Goal: Communication & Community: Answer question/provide support

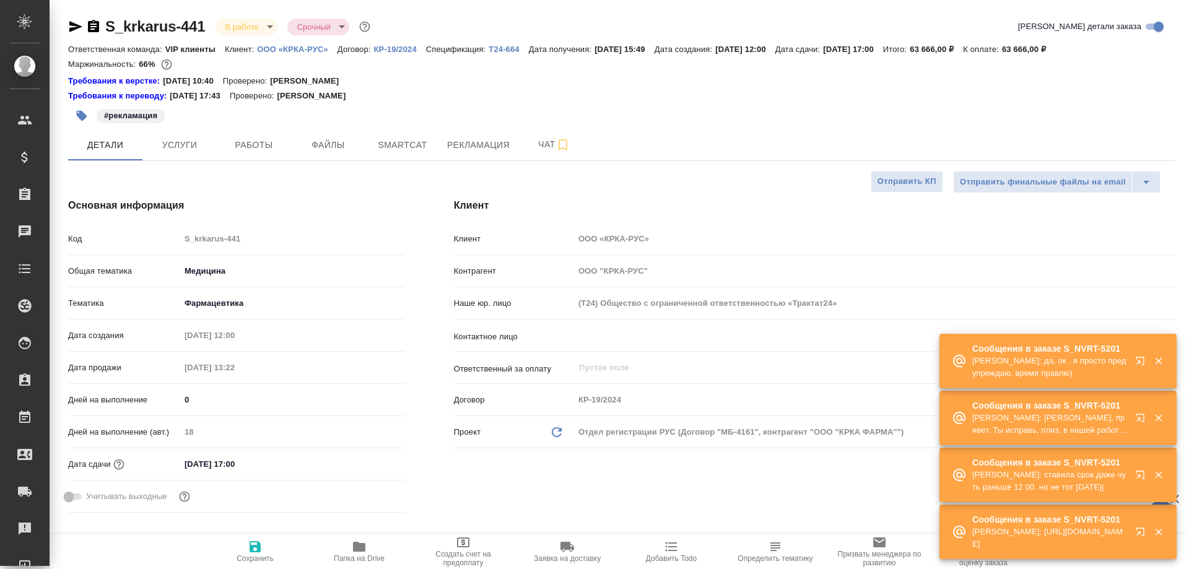
select select "RU"
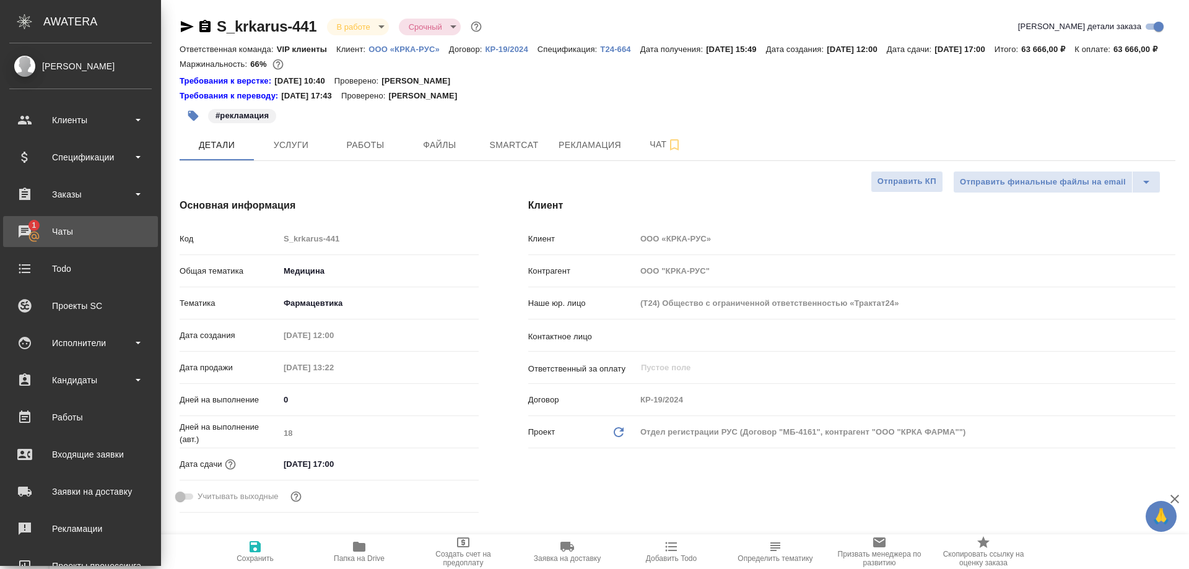
click at [66, 232] on div "Чаты" at bounding box center [80, 231] width 142 height 19
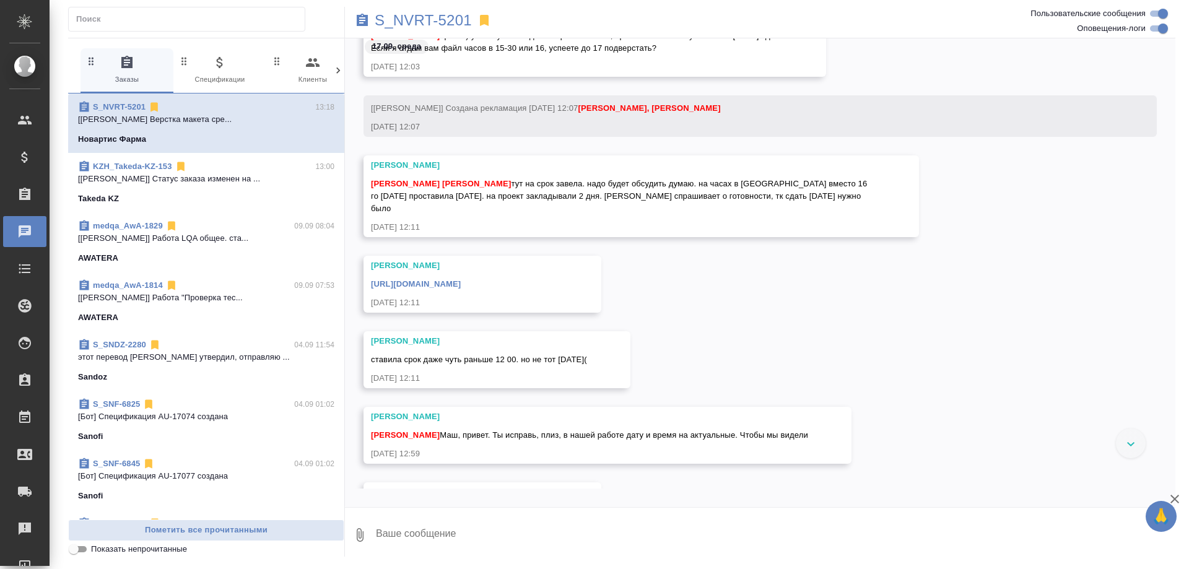
scroll to position [50469, 0]
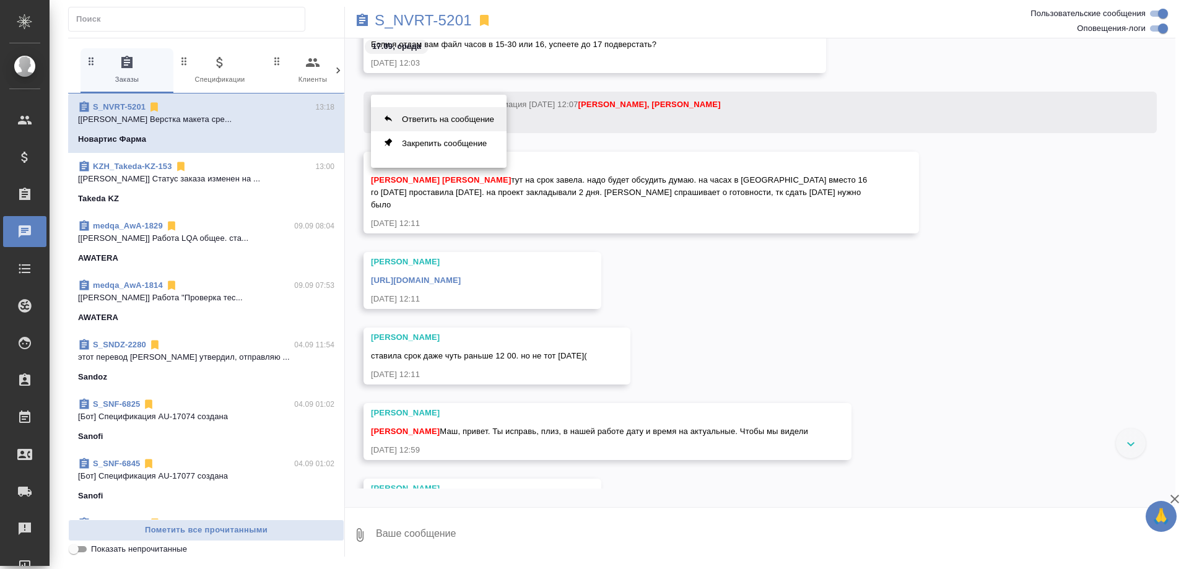
click at [449, 115] on button "Ответить на сообщение" at bounding box center [439, 119] width 136 height 24
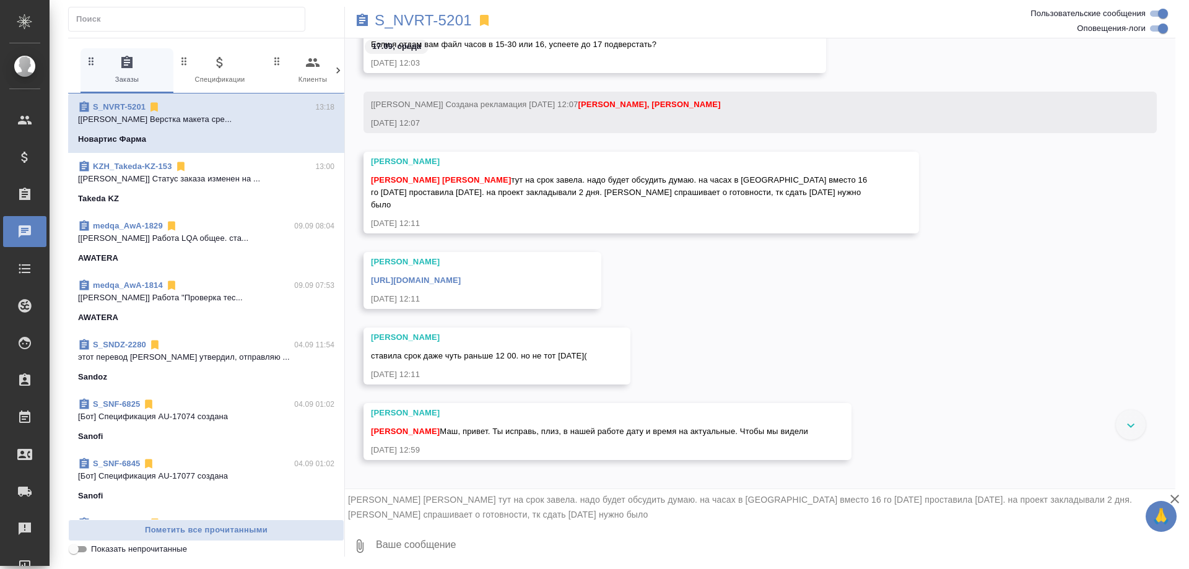
click at [441, 548] on textarea at bounding box center [775, 546] width 801 height 42
type textarea "[PERSON_NAME], как опять получилась не та дата?"
click at [1165, 548] on icon "submit" at bounding box center [1165, 545] width 13 height 11
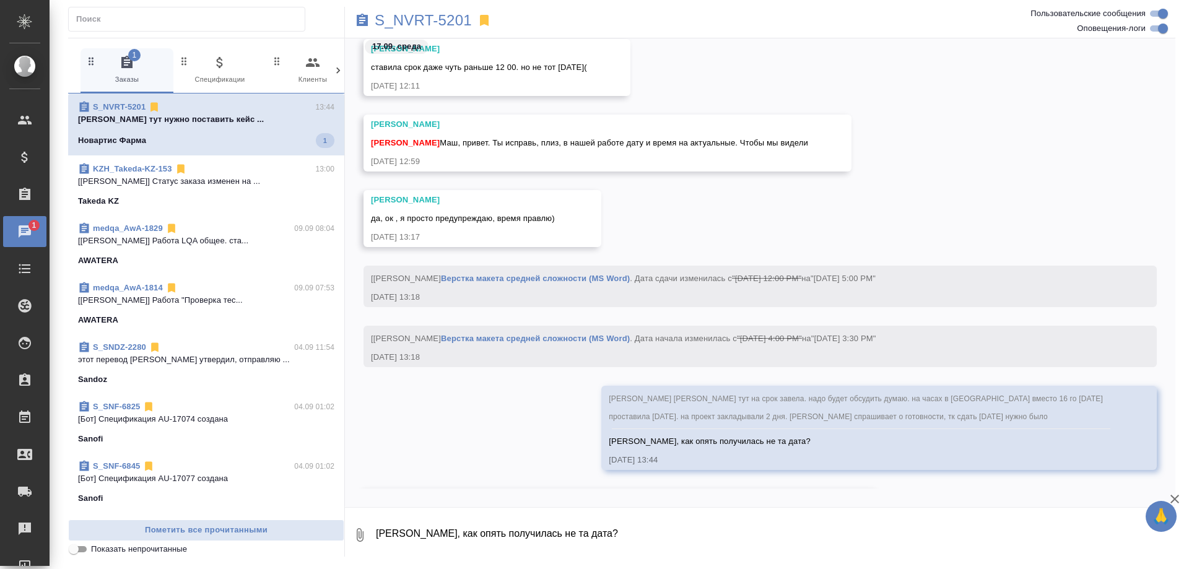
scroll to position [50833, 0]
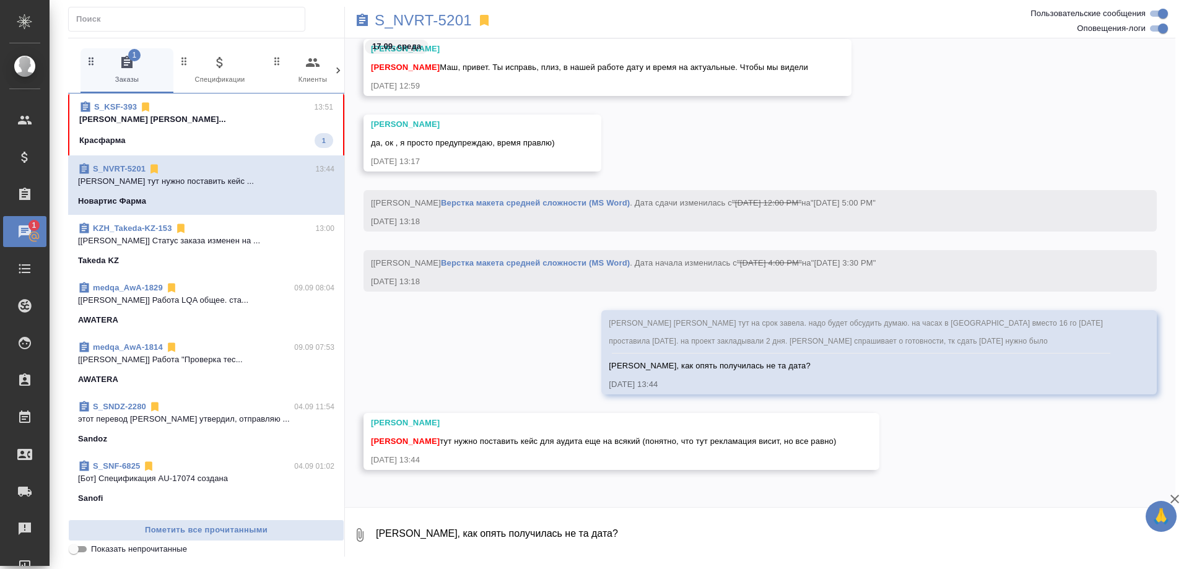
click at [223, 136] on div "Красфарма 1" at bounding box center [206, 140] width 254 height 15
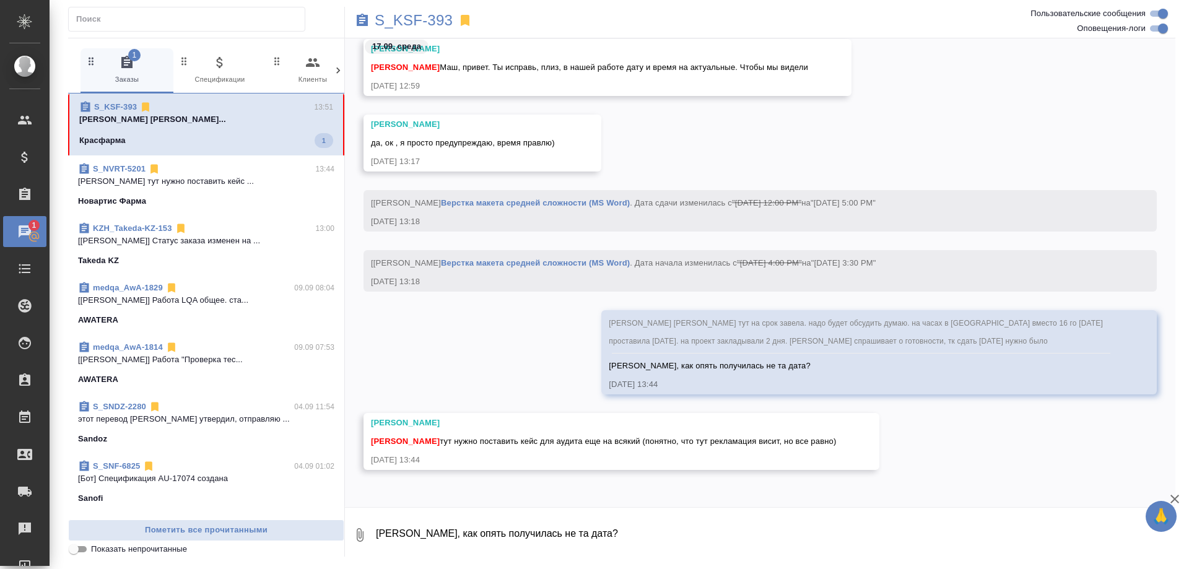
scroll to position [104912, 0]
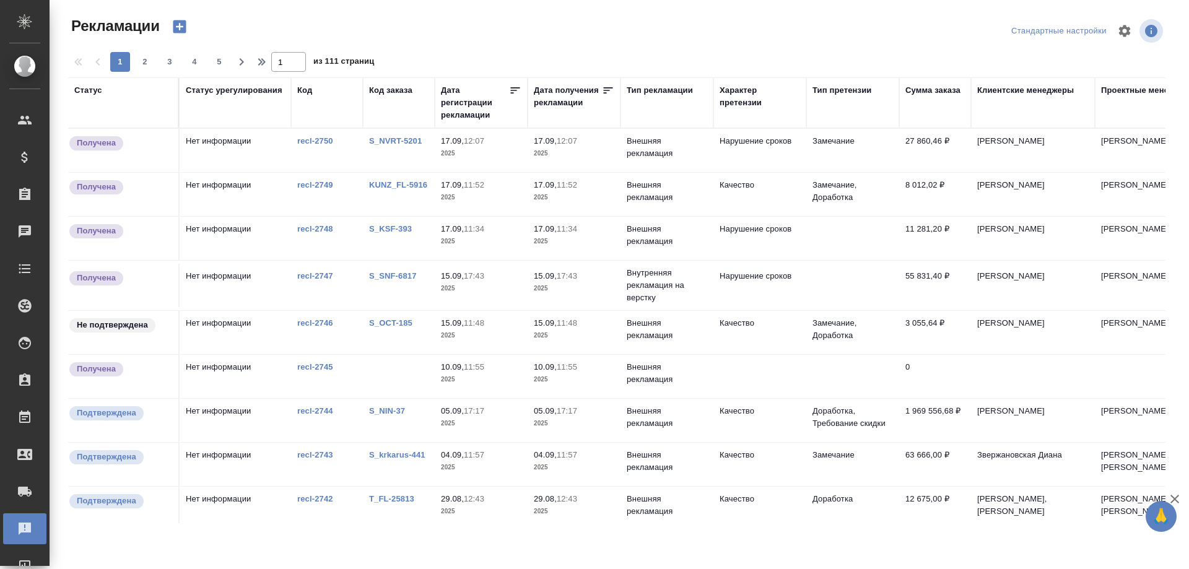
click at [401, 143] on link "S_NVRT-5201" at bounding box center [395, 140] width 53 height 9
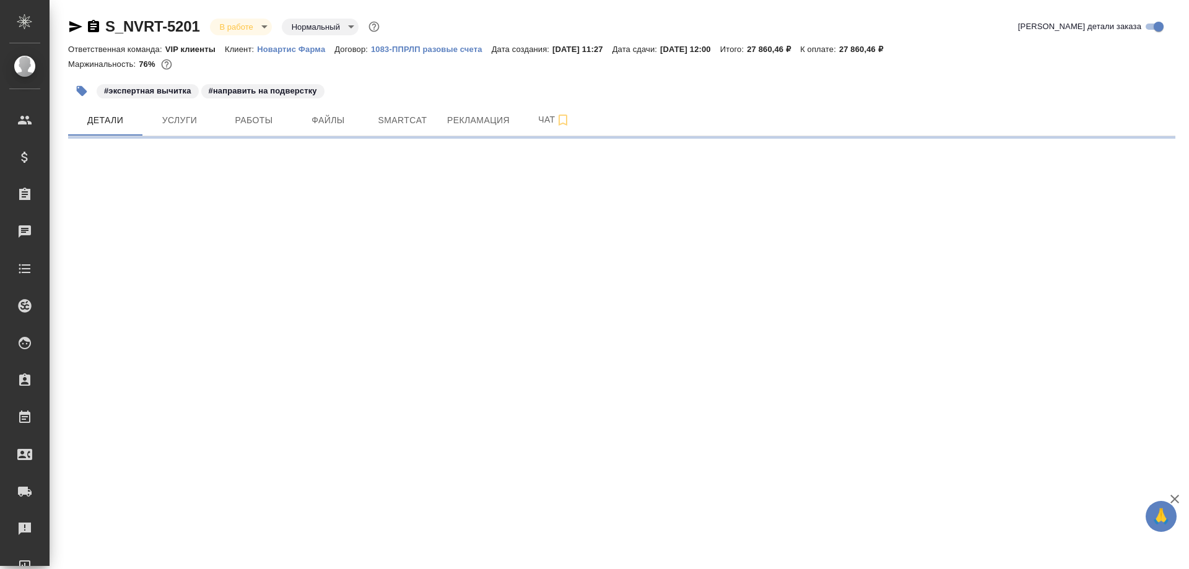
select select "RU"
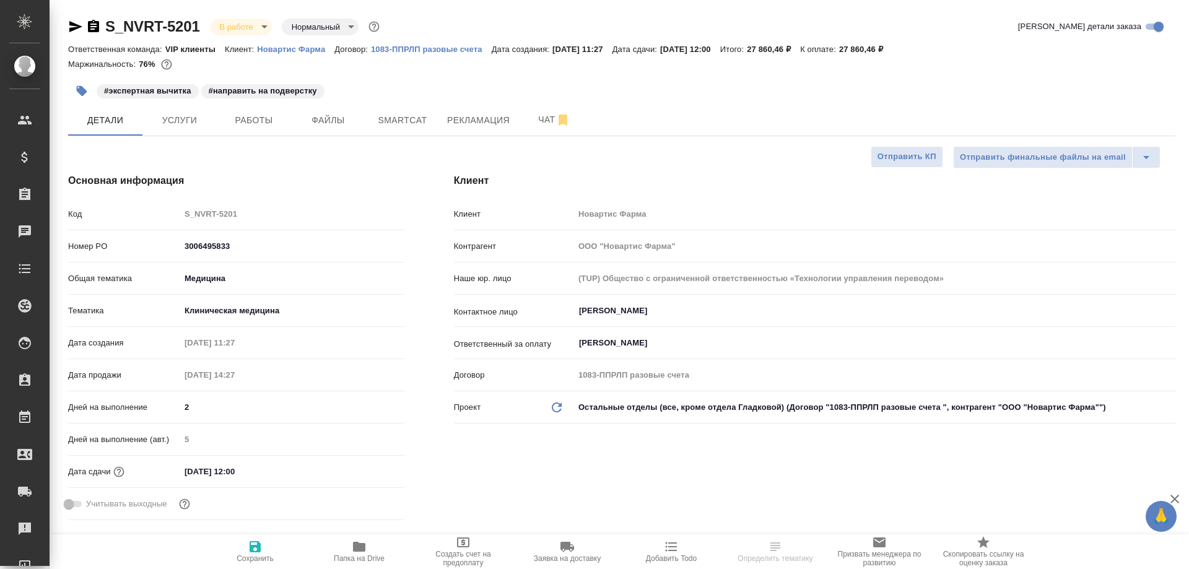
type textarea "x"
click at [248, 120] on span "Работы" at bounding box center [253, 120] width 59 height 15
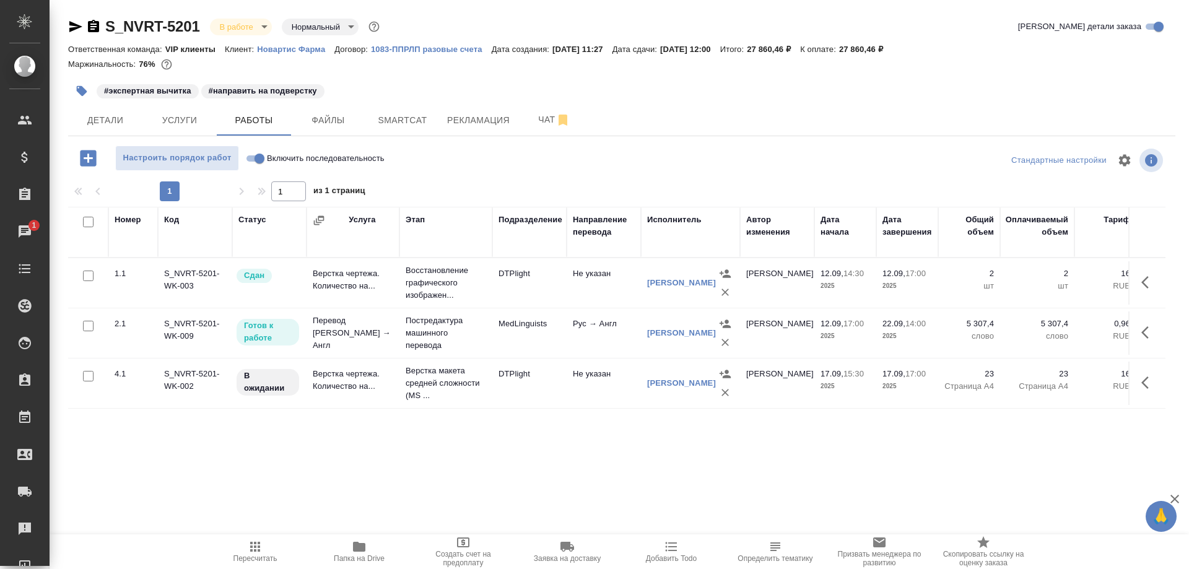
click at [326, 322] on td "Перевод Стандарт Рус → Англ" at bounding box center [353, 334] width 93 height 50
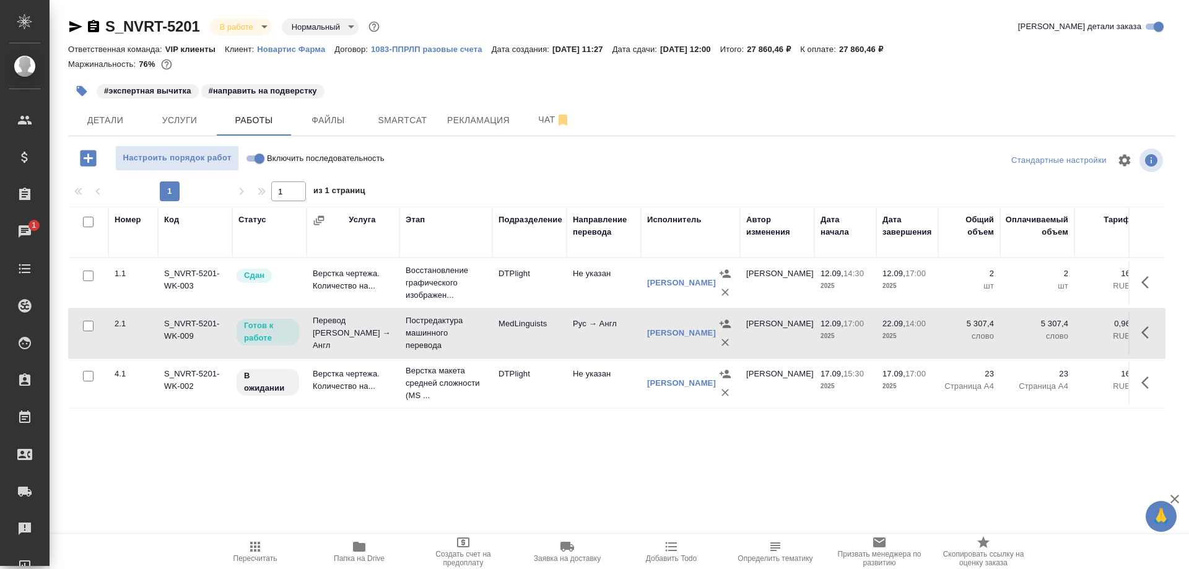
click at [326, 322] on td "Перевод Стандарт Рус → Англ" at bounding box center [353, 334] width 93 height 50
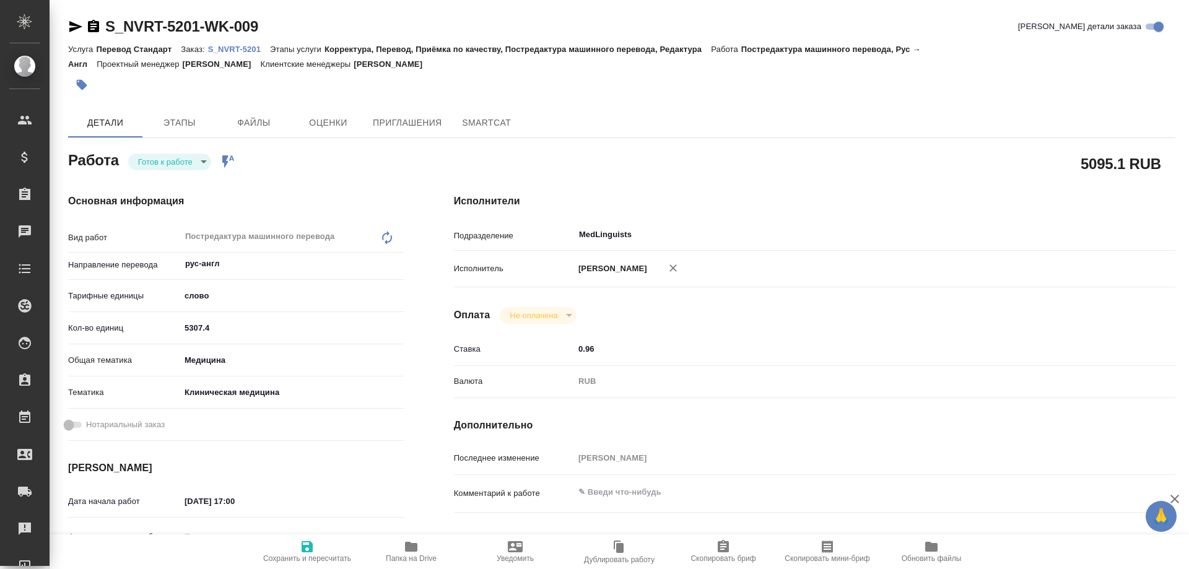
type textarea "x"
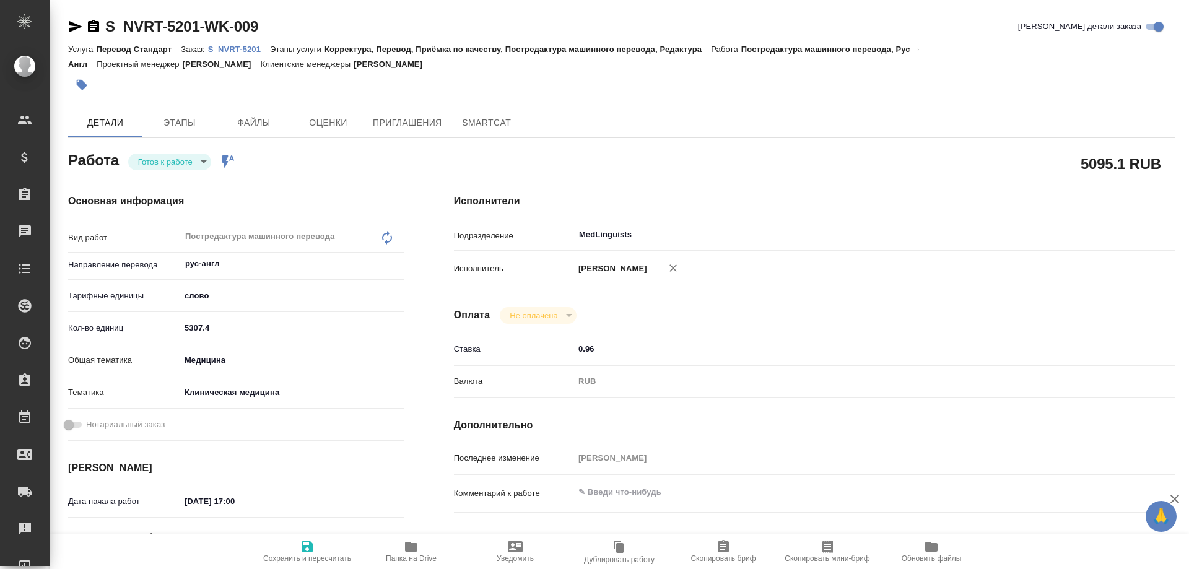
type textarea "x"
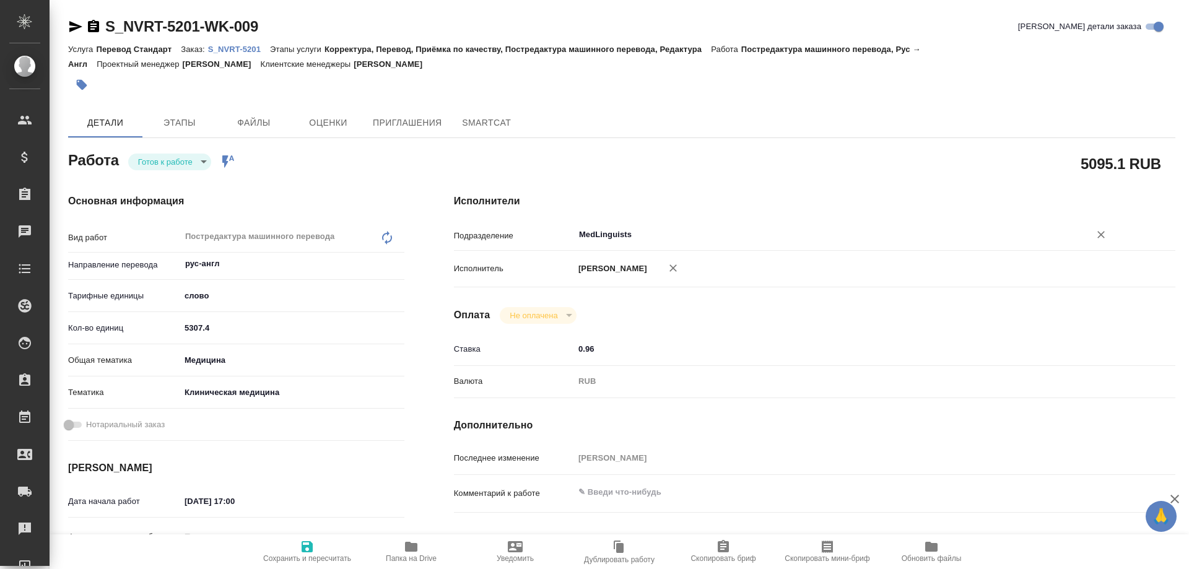
type textarea "x"
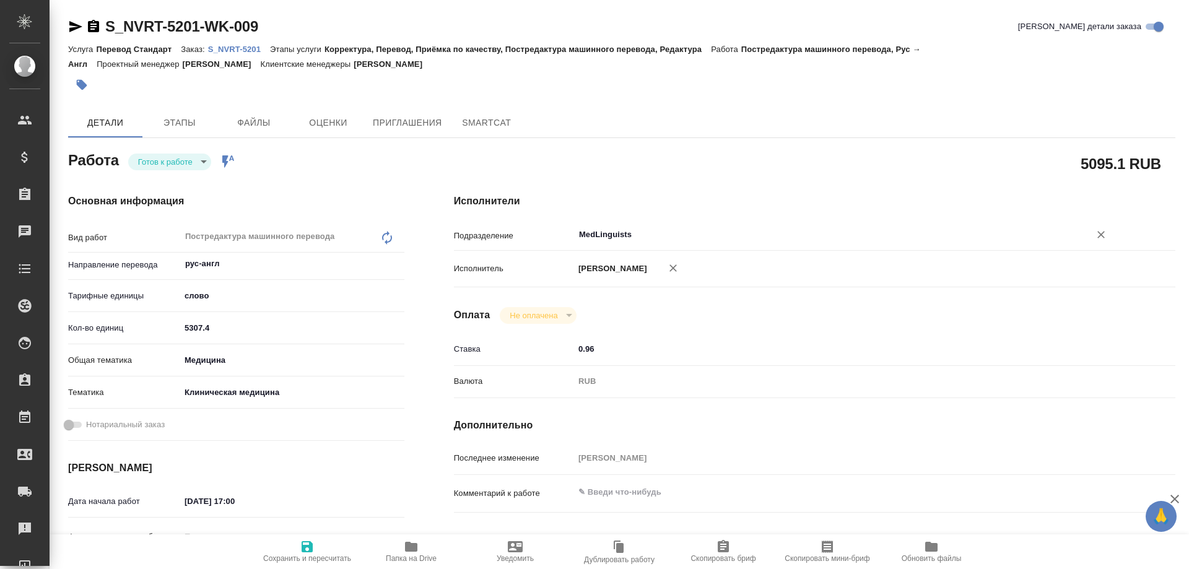
type textarea "x"
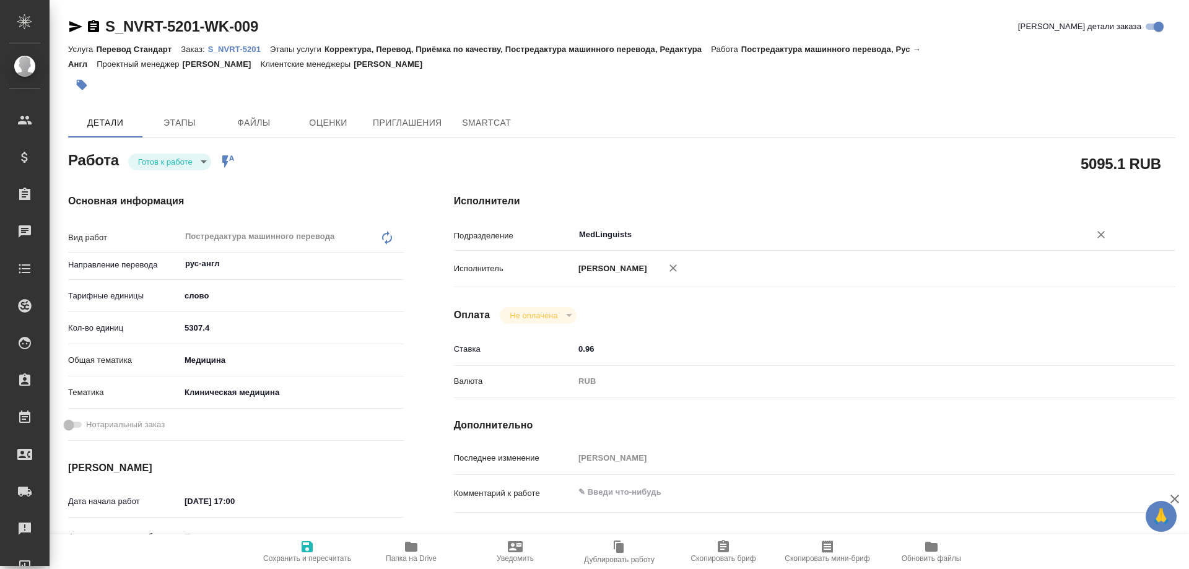
type textarea "x"
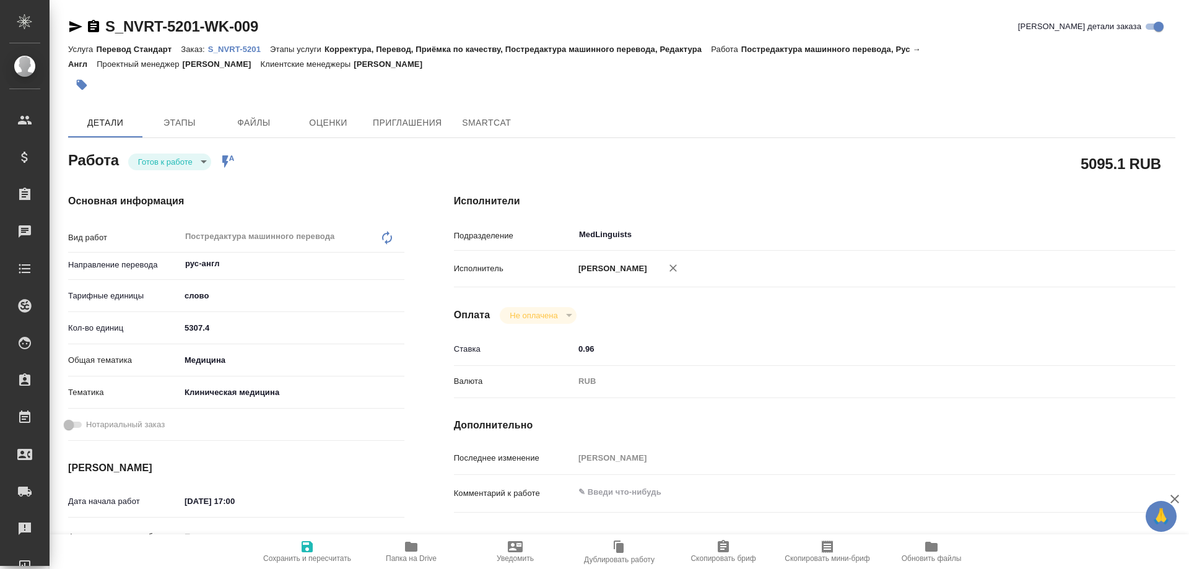
type textarea "x"
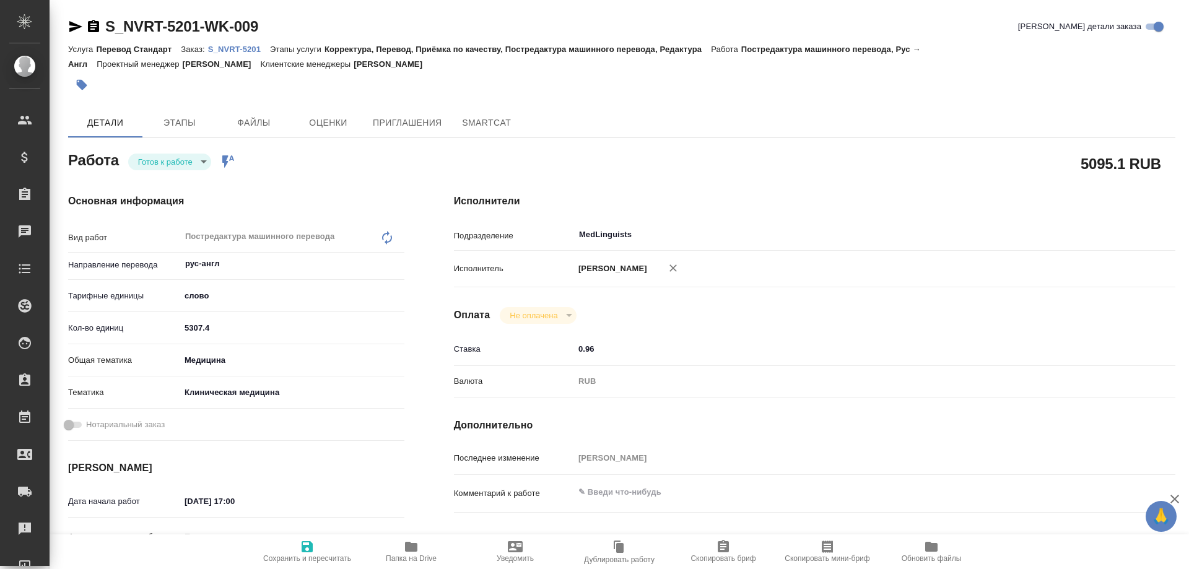
type textarea "x"
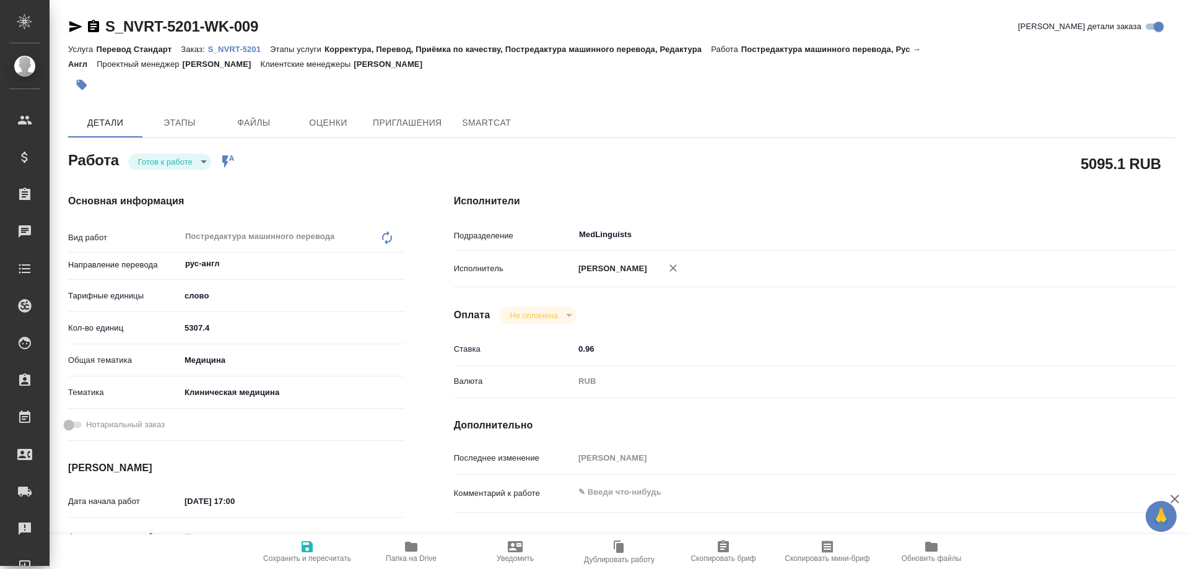
type textarea "x"
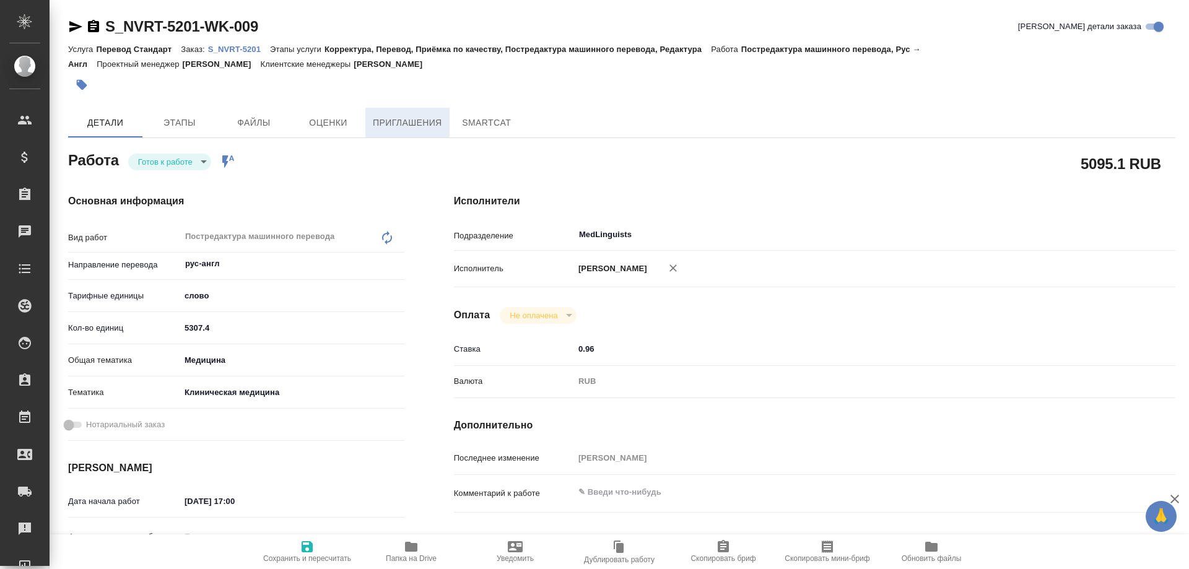
type textarea "x"
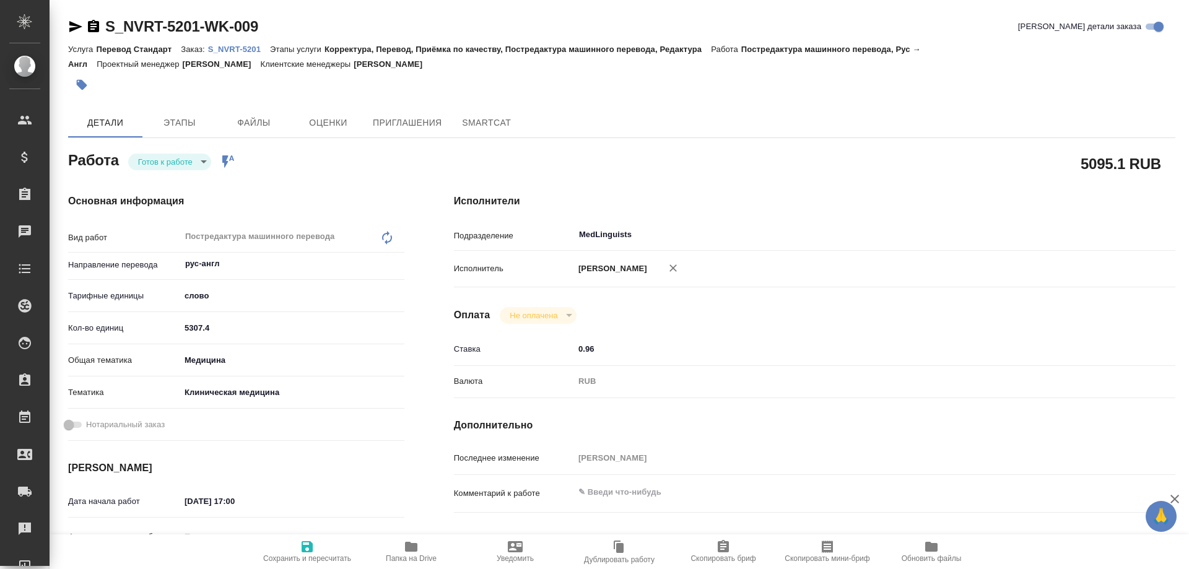
type textarea "x"
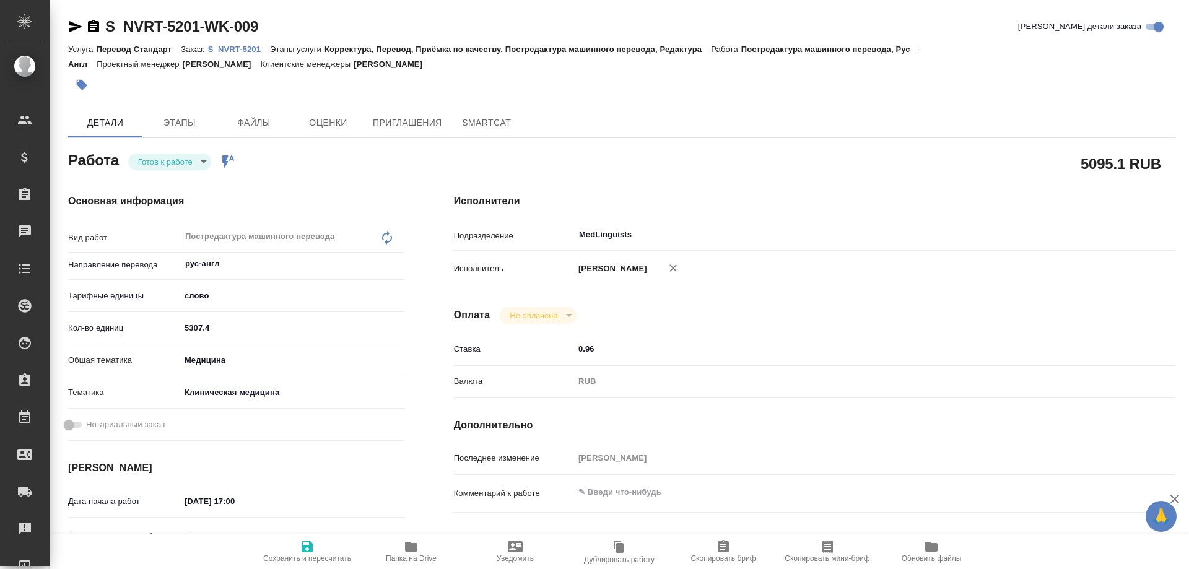
click at [225, 51] on p "S_NVRT-5201" at bounding box center [239, 49] width 62 height 9
type textarea "x"
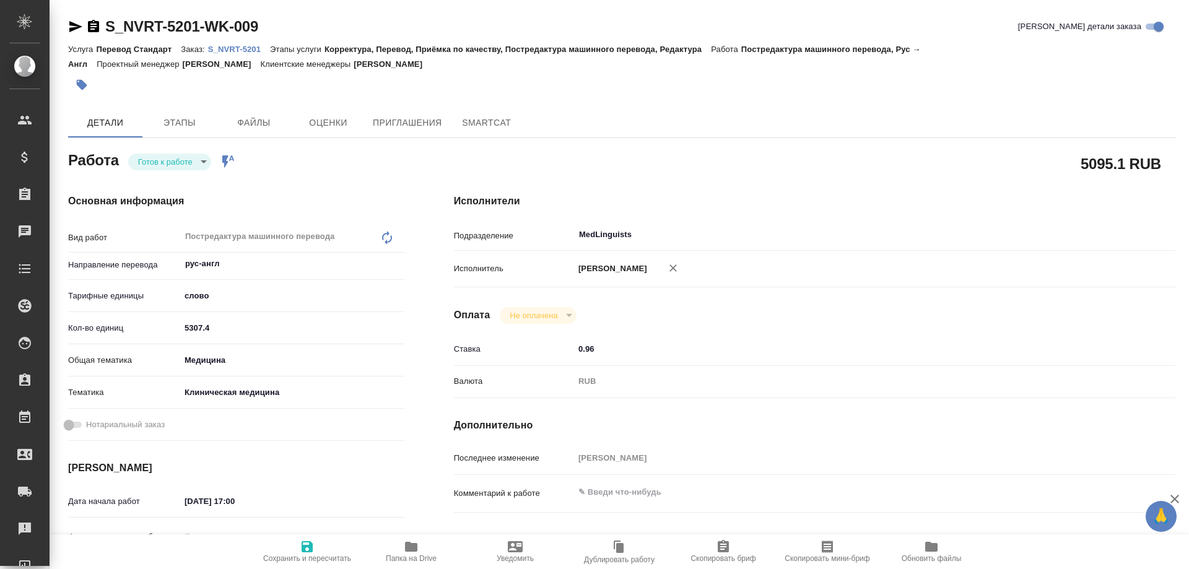
type textarea "x"
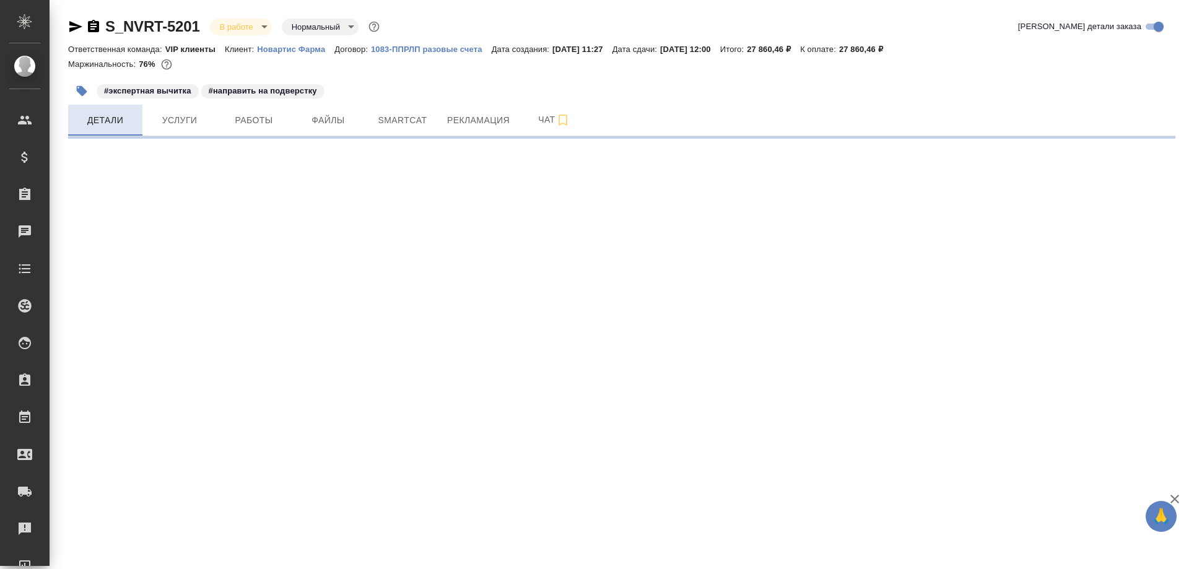
select select "RU"
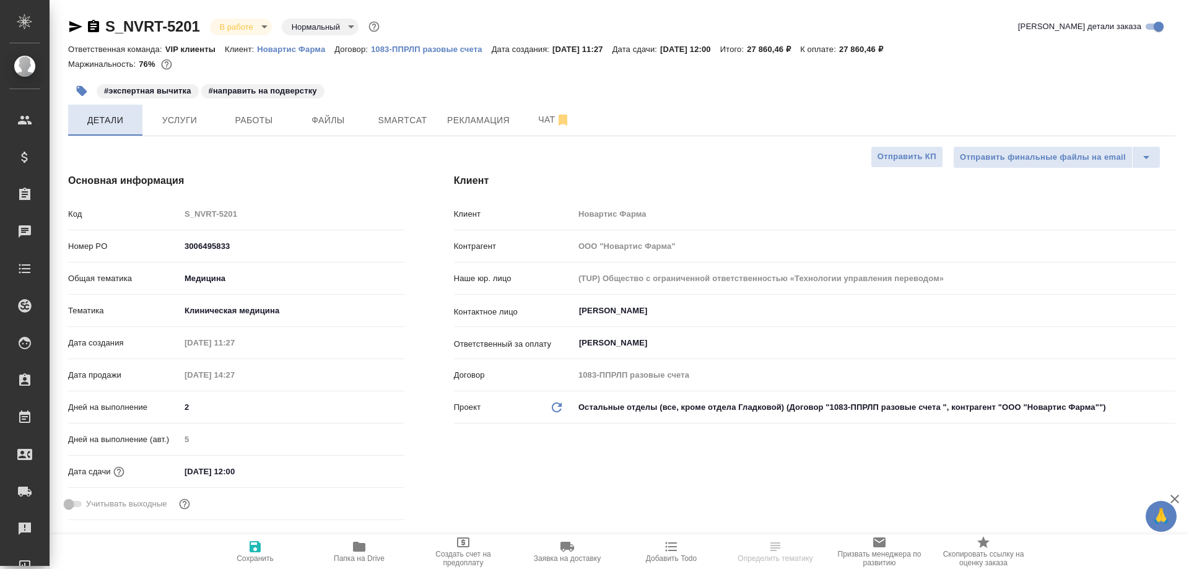
type textarea "x"
click at [116, 118] on span "Детали" at bounding box center [105, 120] width 59 height 15
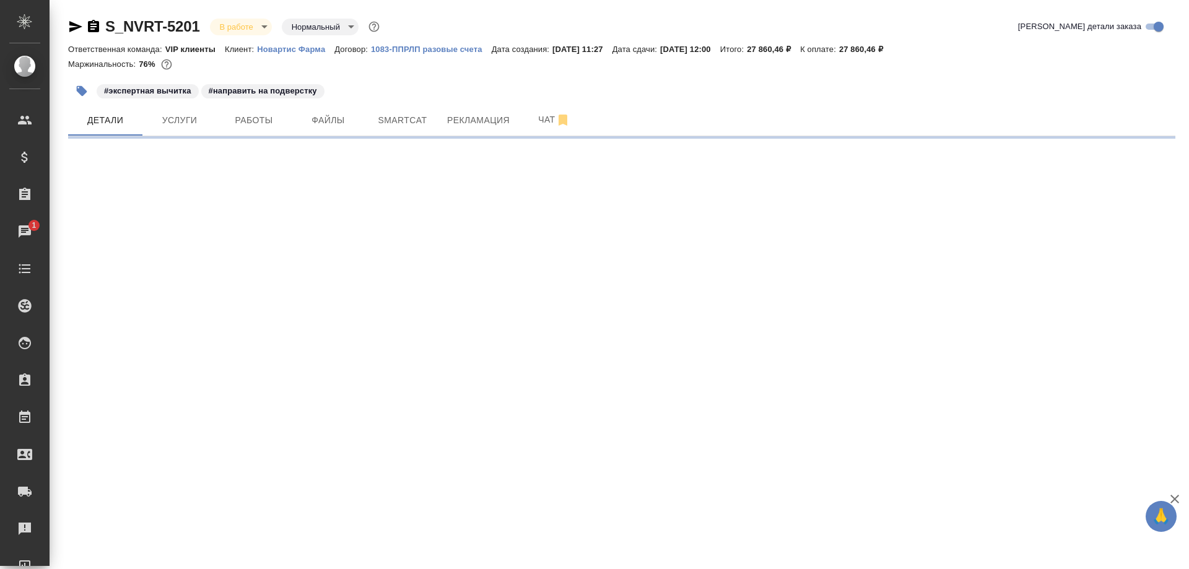
select select "RU"
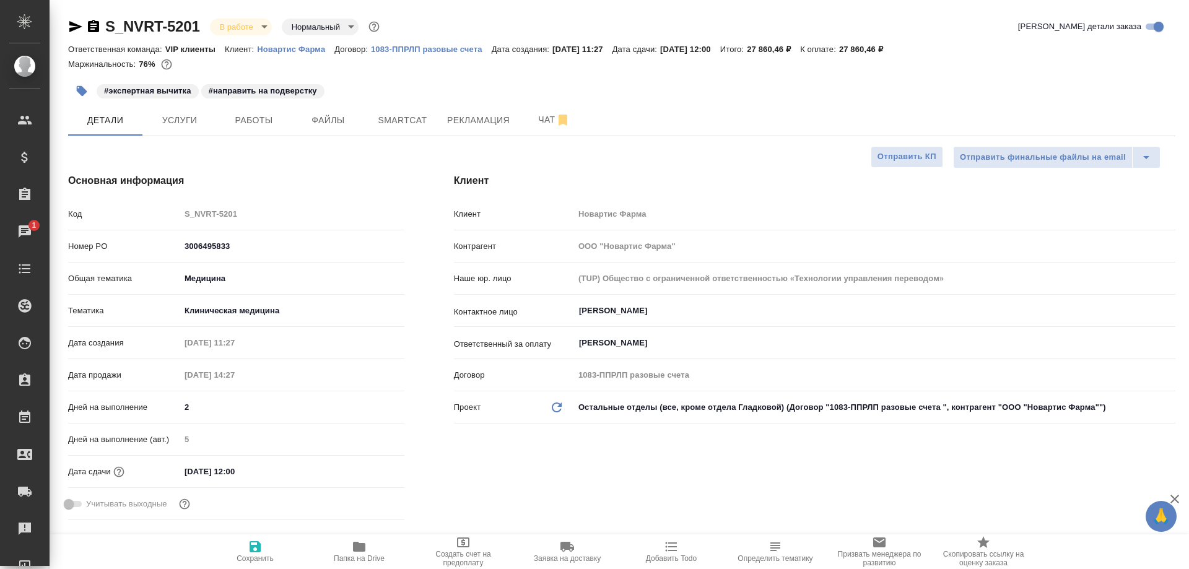
type textarea "x"
click at [537, 123] on span "Чат" at bounding box center [554, 119] width 59 height 15
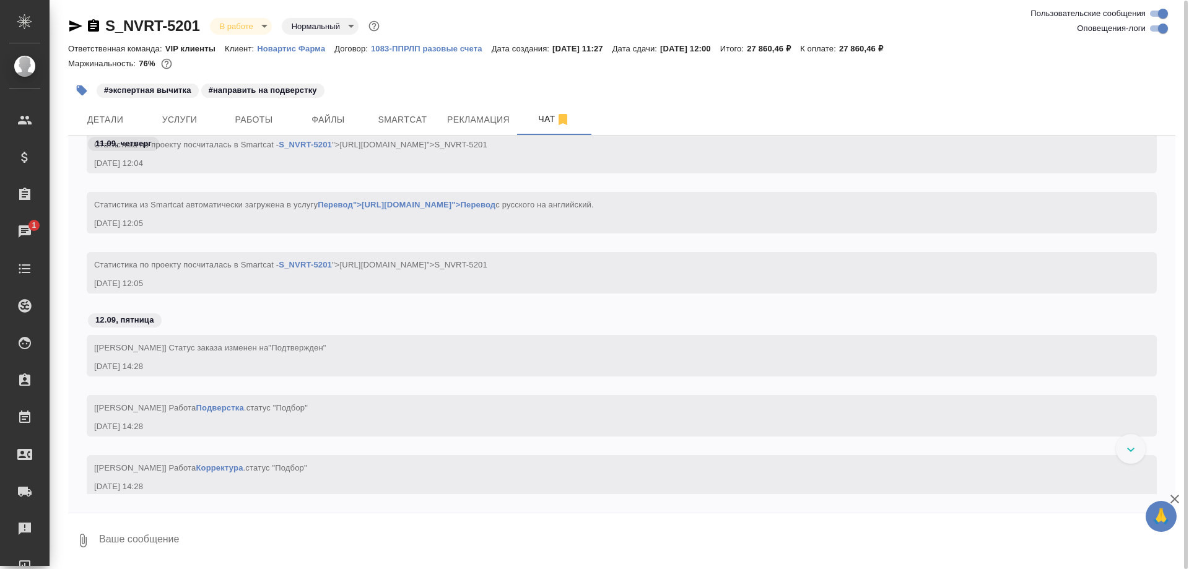
scroll to position [1797, 0]
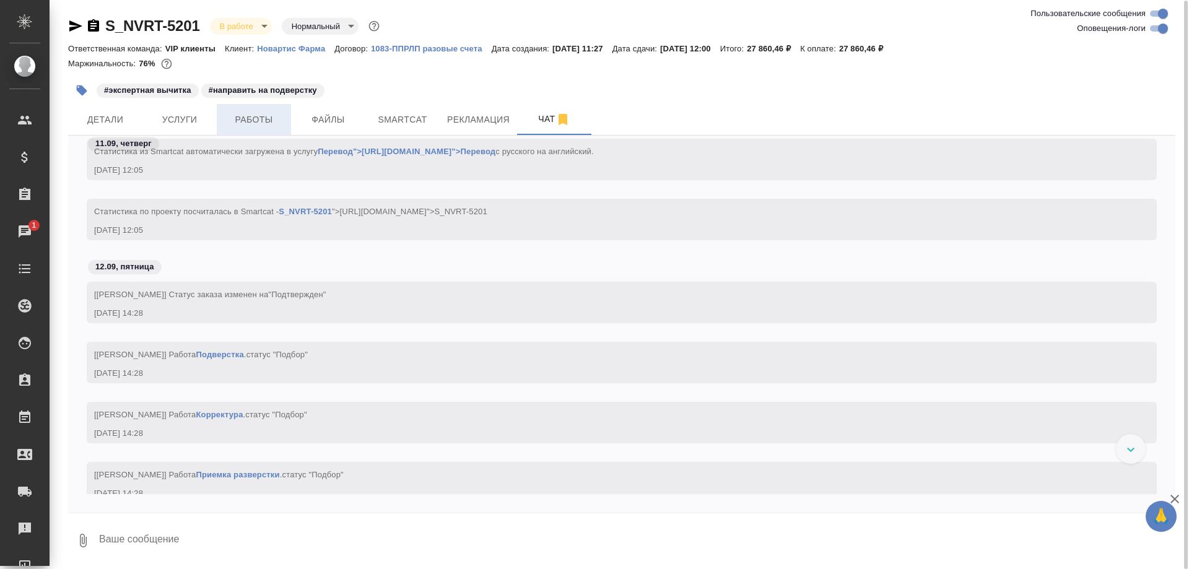
click at [239, 121] on span "Работы" at bounding box center [253, 119] width 59 height 15
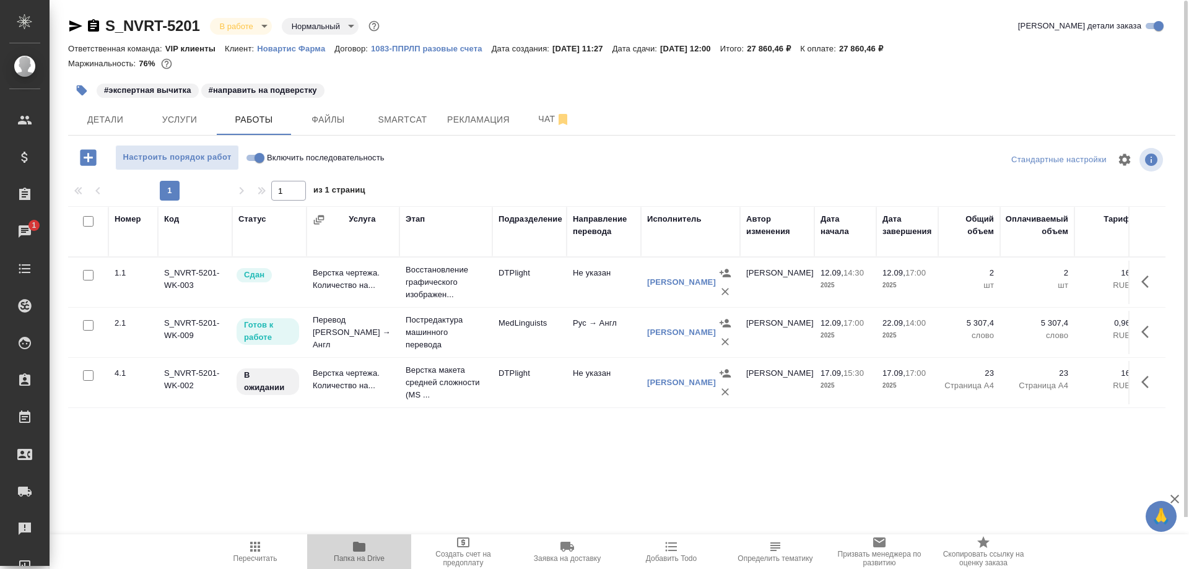
click at [356, 550] on icon "button" at bounding box center [359, 547] width 12 height 10
click at [395, 125] on span "Smartcat" at bounding box center [402, 119] width 59 height 15
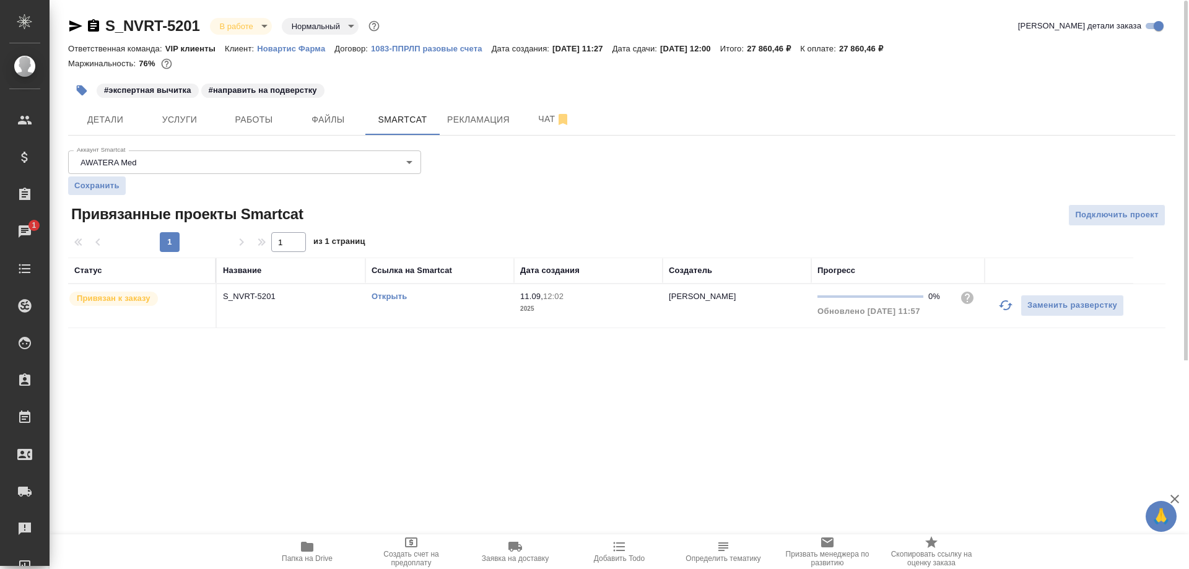
click at [382, 297] on link "Открыть" at bounding box center [389, 296] width 35 height 9
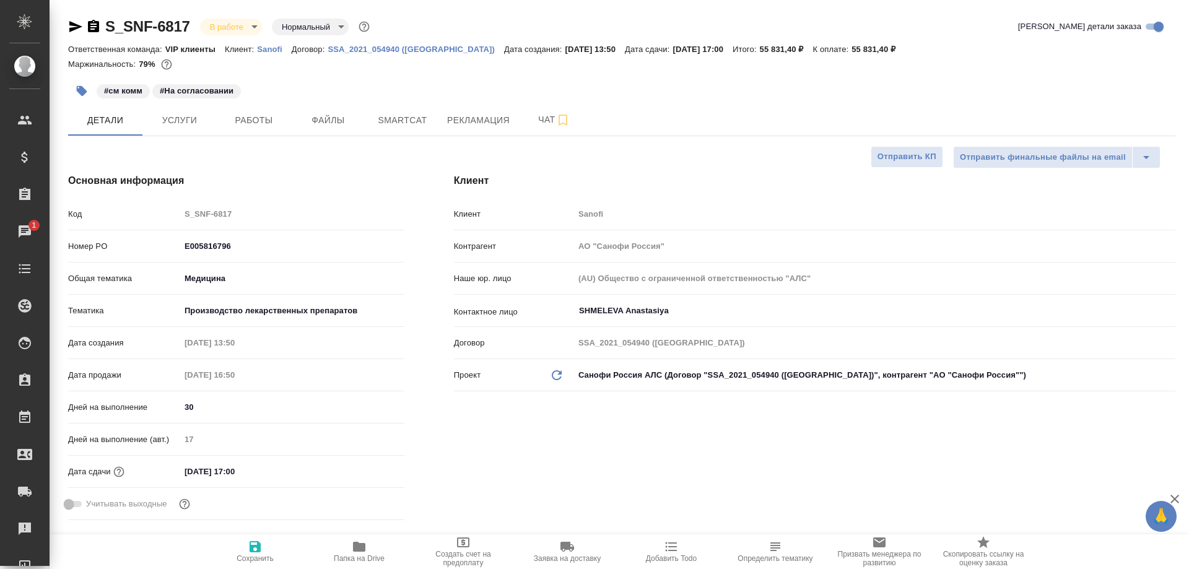
select select "RU"
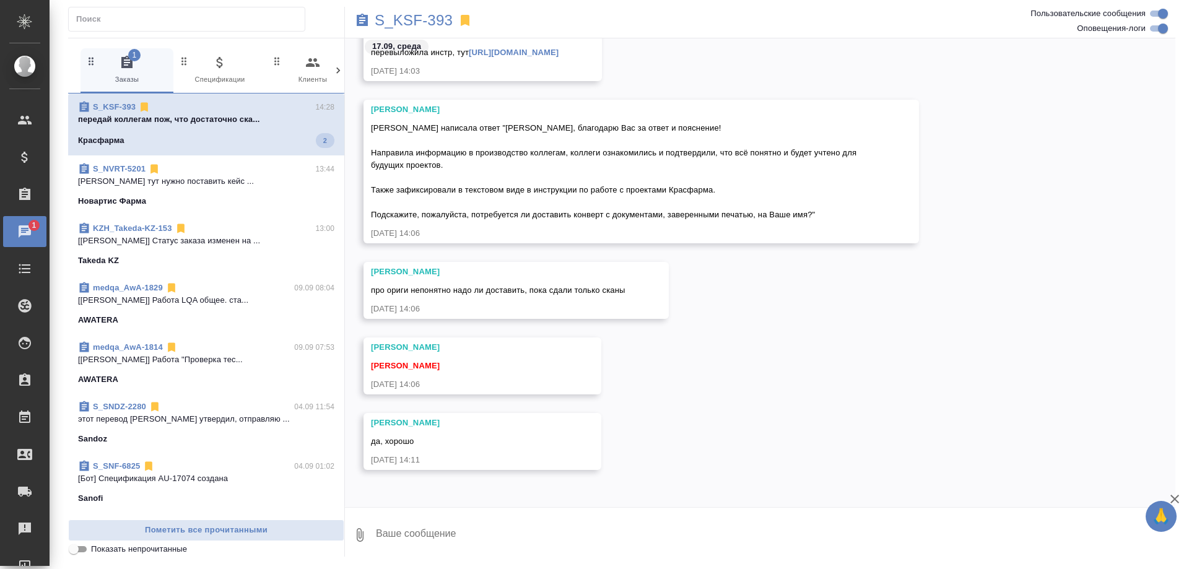
scroll to position [107864, 0]
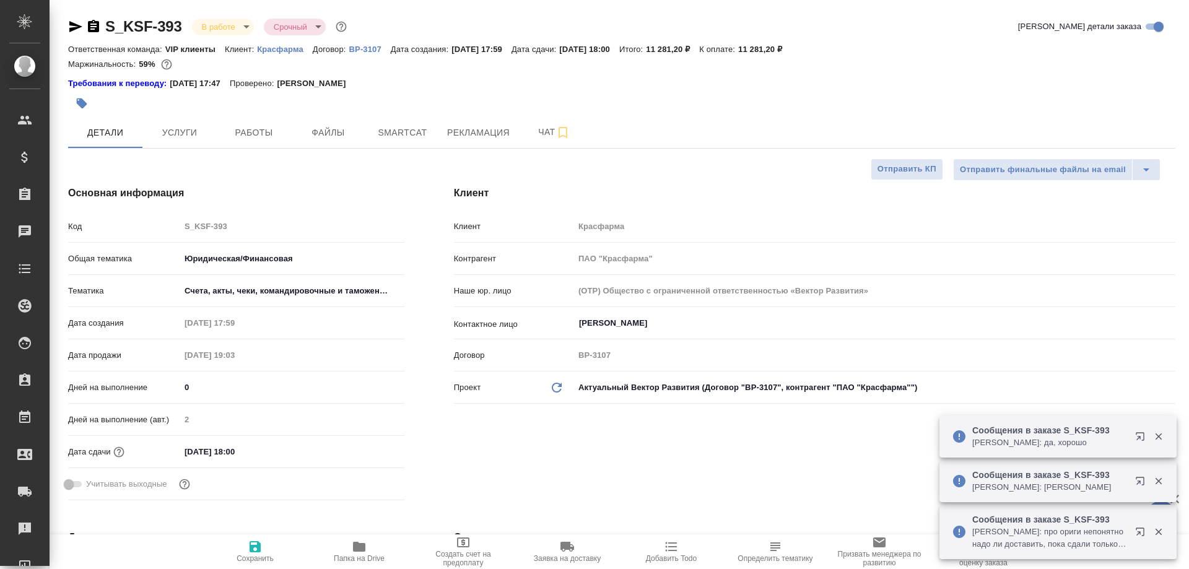
select select "RU"
